Goal: Transaction & Acquisition: Obtain resource

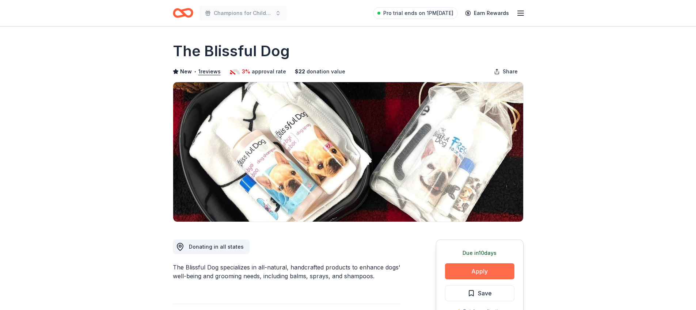
click at [466, 270] on button "Apply" at bounding box center [479, 272] width 69 height 16
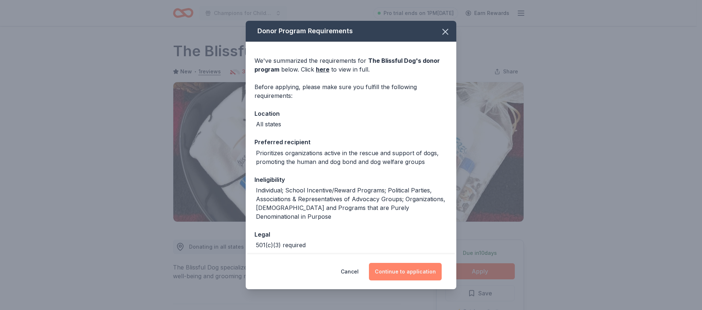
click at [429, 271] on button "Continue to application" at bounding box center [405, 272] width 73 height 18
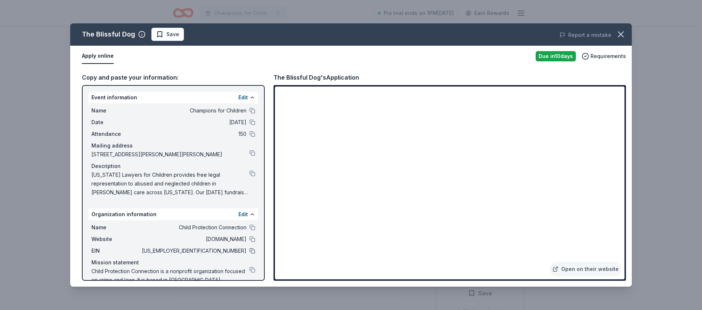
click at [249, 249] on button at bounding box center [252, 251] width 6 height 6
click at [249, 112] on button at bounding box center [252, 111] width 6 height 6
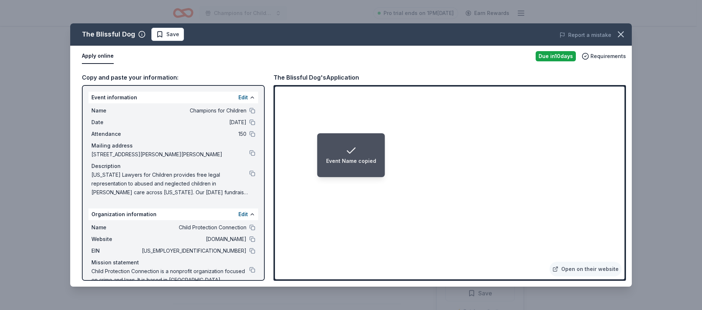
click at [250, 121] on div "Name Champions for Children Date 12/05/25 Attendance 150 Mailing address 8330 L…" at bounding box center [173, 151] width 170 height 96
click at [249, 122] on button at bounding box center [252, 123] width 6 height 6
click at [377, 136] on li "Event Date copied" at bounding box center [351, 155] width 65 height 44
click at [363, 139] on li "Event Date copied" at bounding box center [351, 155] width 65 height 44
click at [352, 138] on li "Event Date copied" at bounding box center [351, 155] width 65 height 44
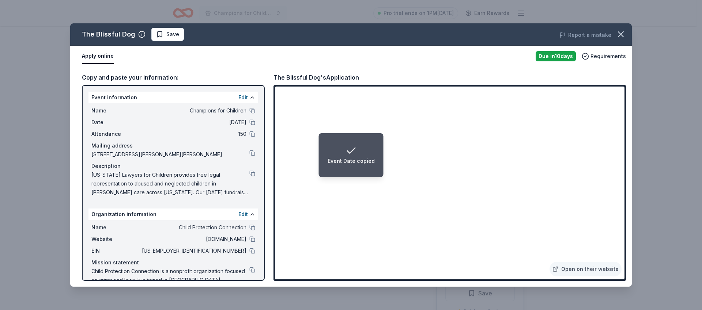
click at [347, 139] on li "Event Date copied" at bounding box center [351, 155] width 65 height 44
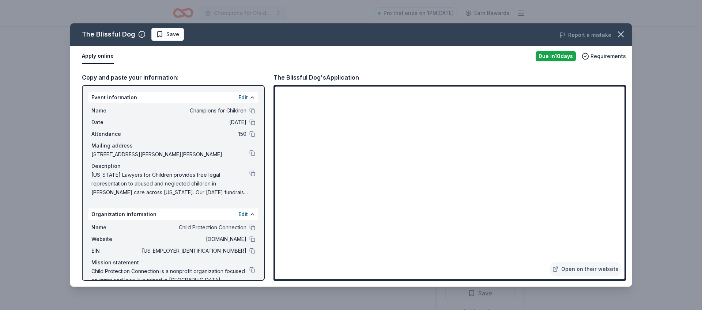
drag, startPoint x: 617, startPoint y: 39, endPoint x: 609, endPoint y: 37, distance: 9.0
click at [617, 39] on button "button" at bounding box center [621, 34] width 16 height 16
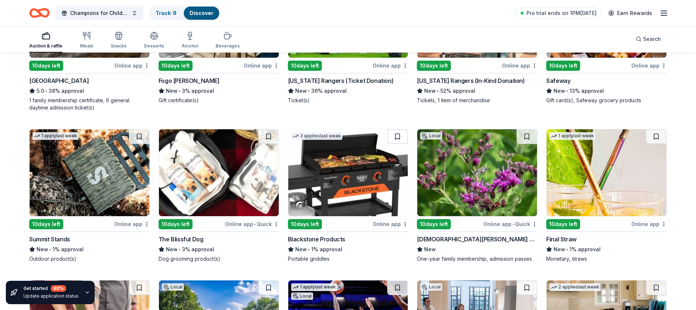
scroll to position [511, 0]
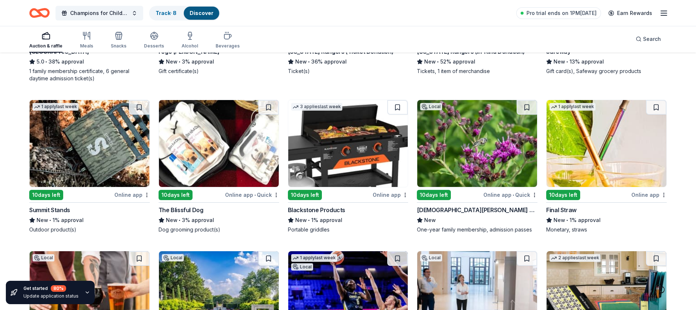
click at [330, 171] on img at bounding box center [348, 143] width 120 height 87
